Goal: Navigation & Orientation: Find specific page/section

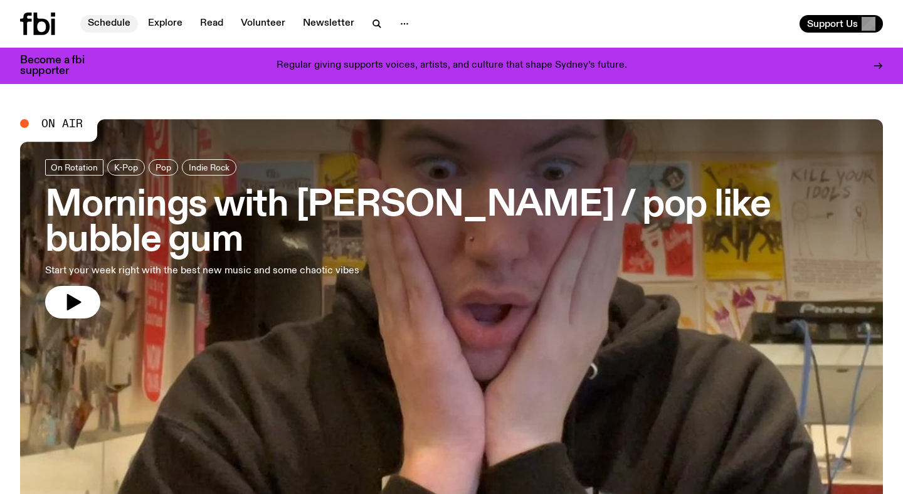
click at [104, 23] on link "Schedule" at bounding box center [109, 24] width 58 height 18
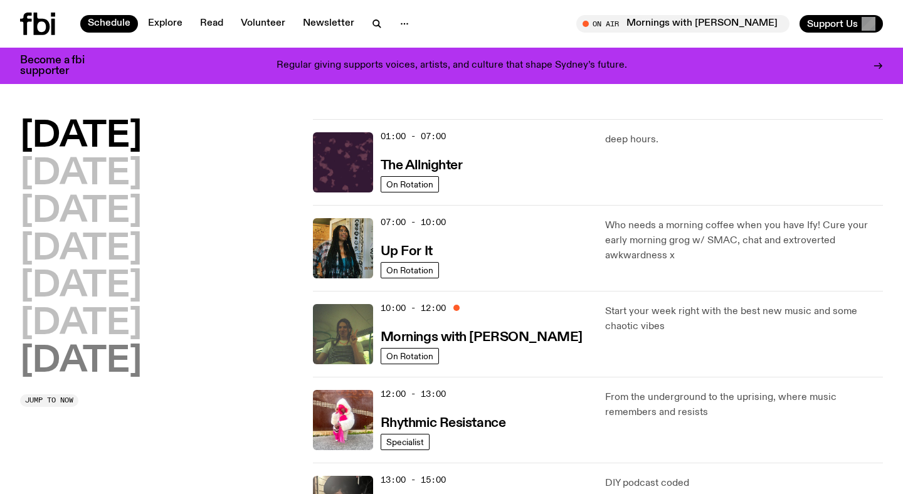
click at [92, 363] on h2 "[DATE]" at bounding box center [81, 361] width 122 height 35
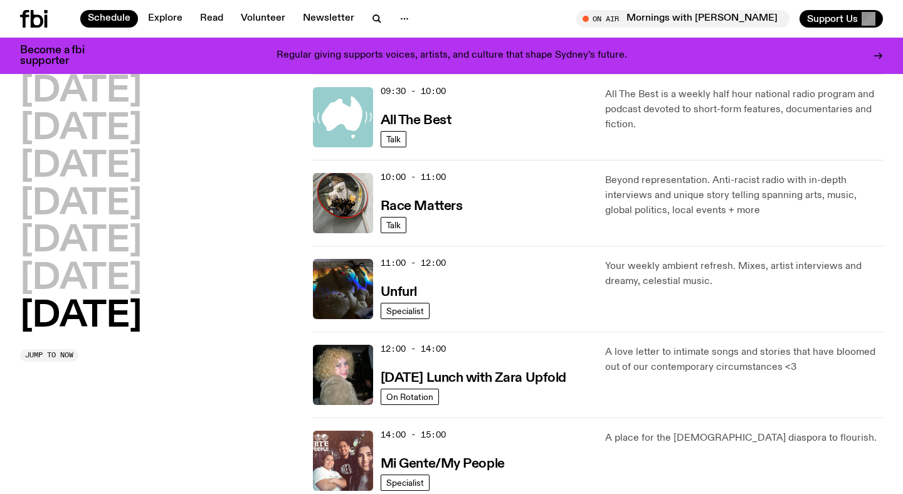
scroll to position [293, 0]
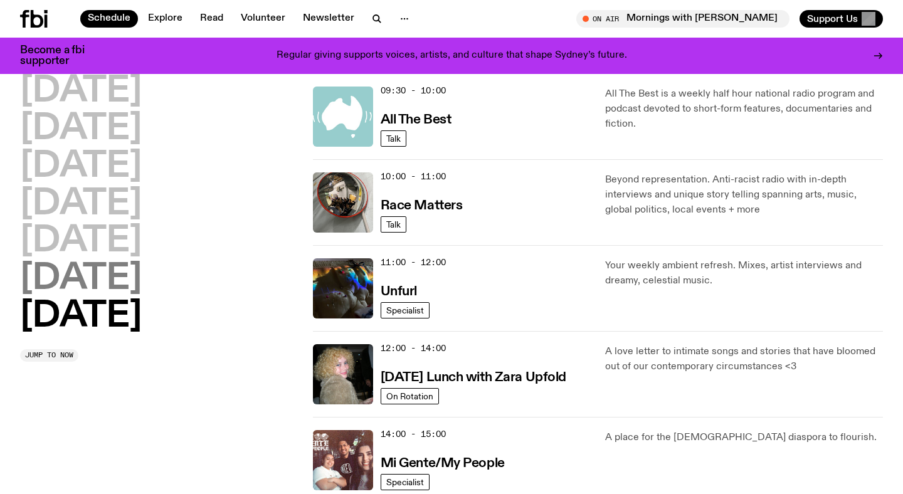
click at [90, 272] on h2 "[DATE]" at bounding box center [81, 278] width 122 height 35
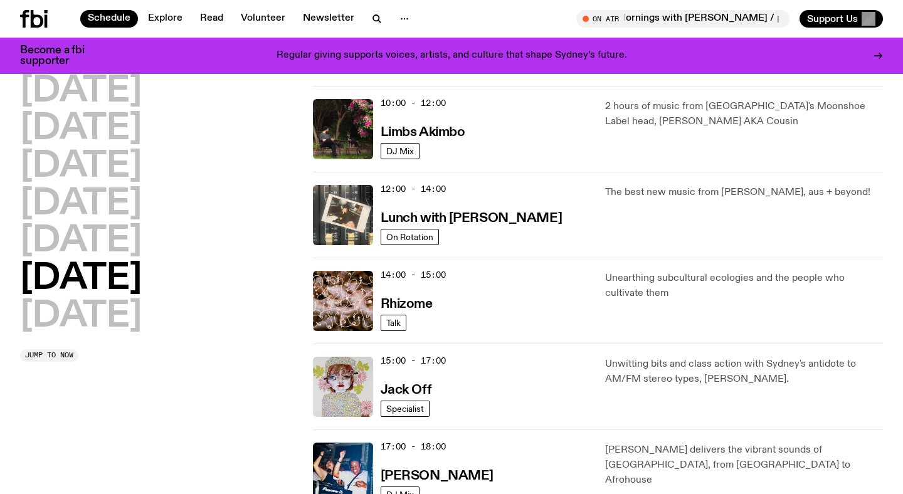
scroll to position [368, 0]
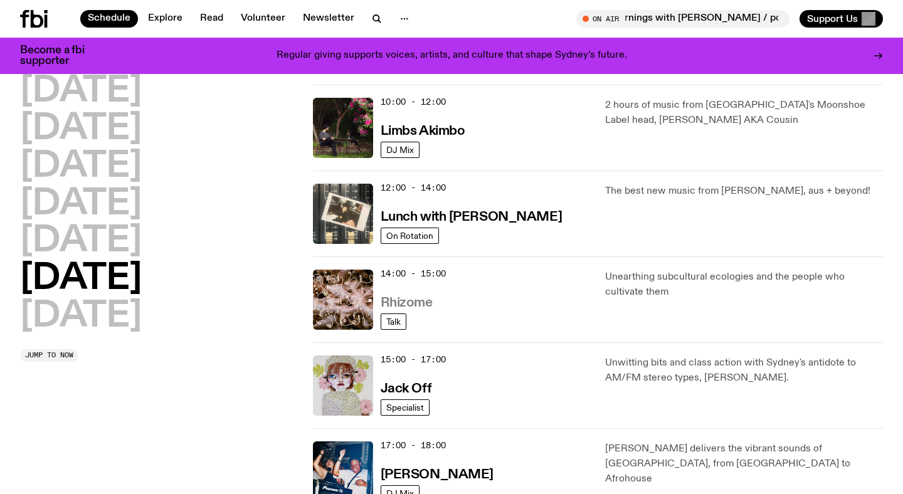
click at [417, 310] on h3 "Rhizome" at bounding box center [407, 303] width 52 height 13
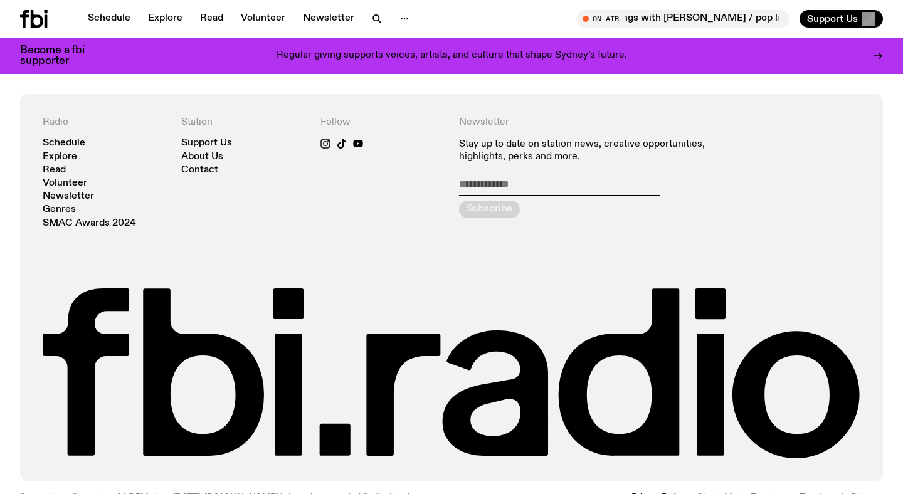
scroll to position [524, 0]
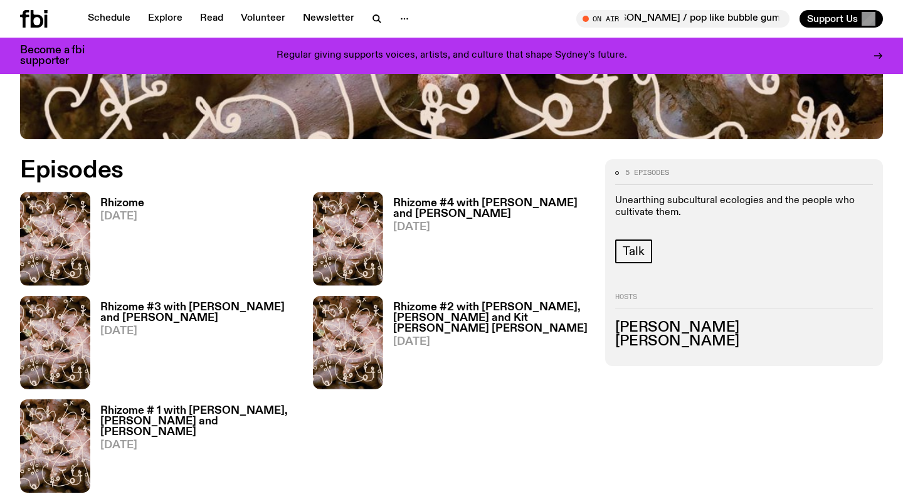
click at [139, 201] on h3 "Rhizome" at bounding box center [122, 203] width 44 height 11
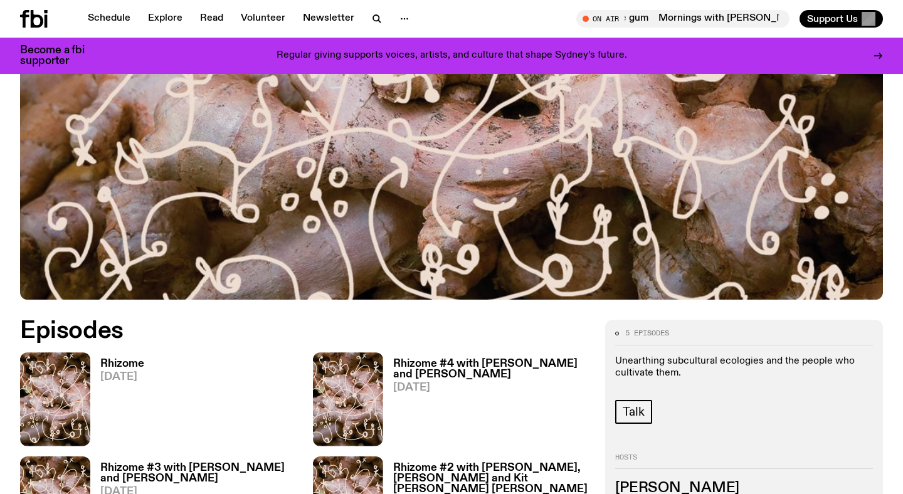
scroll to position [393, 0]
